Goal: Information Seeking & Learning: Learn about a topic

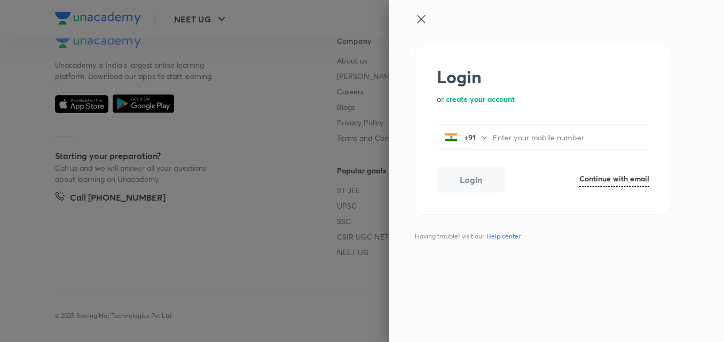
scroll to position [661, 0]
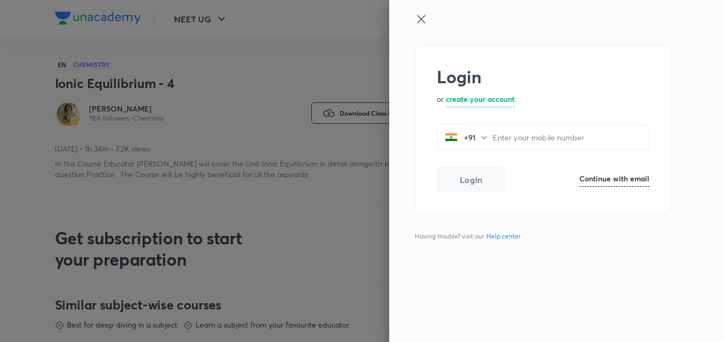
scroll to position [299, 0]
